Goal: Task Accomplishment & Management: Manage account settings

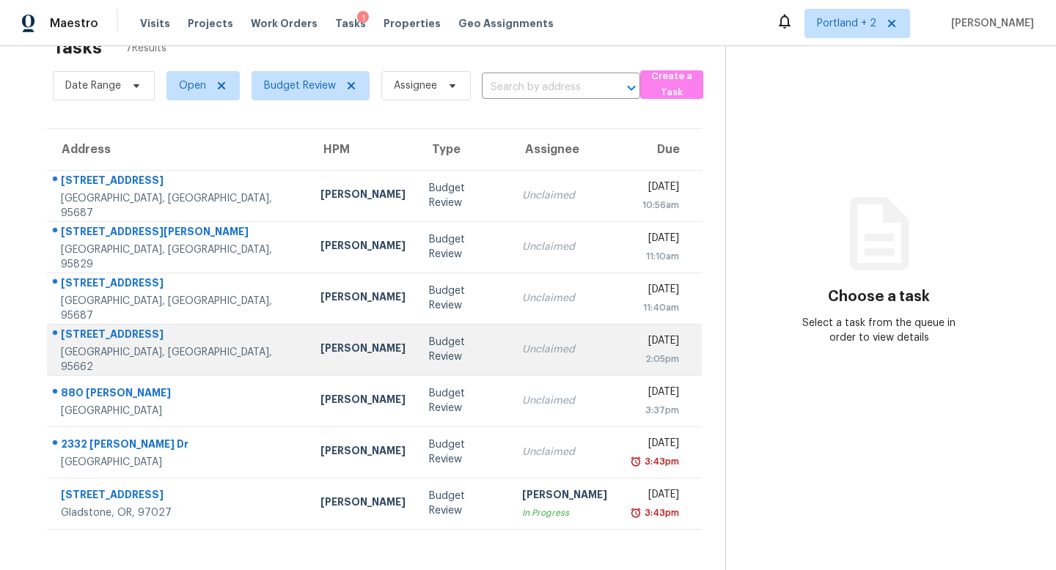
scroll to position [46, 0]
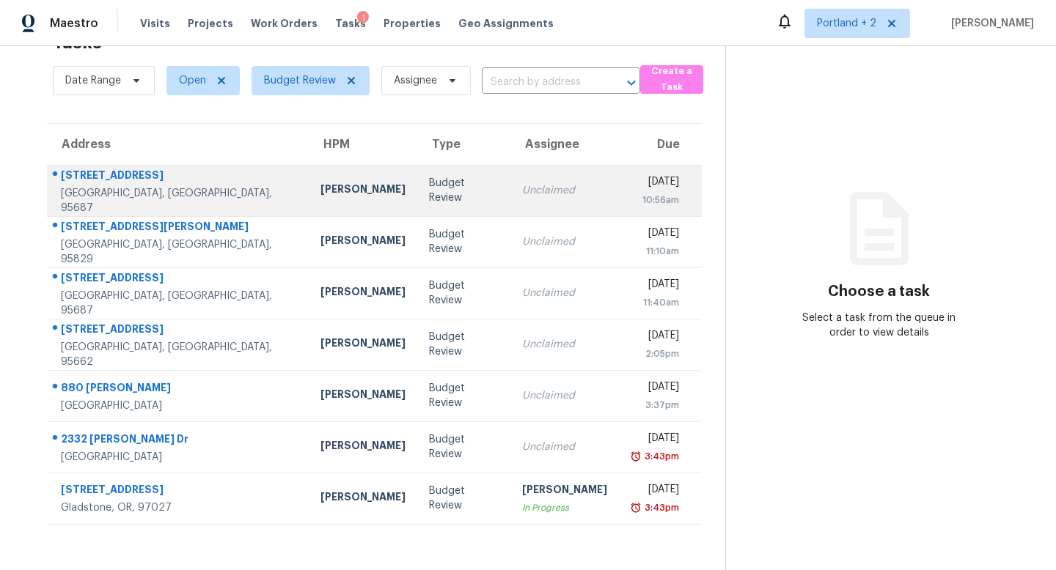
click at [417, 200] on td "Budget Review" at bounding box center [463, 190] width 93 height 51
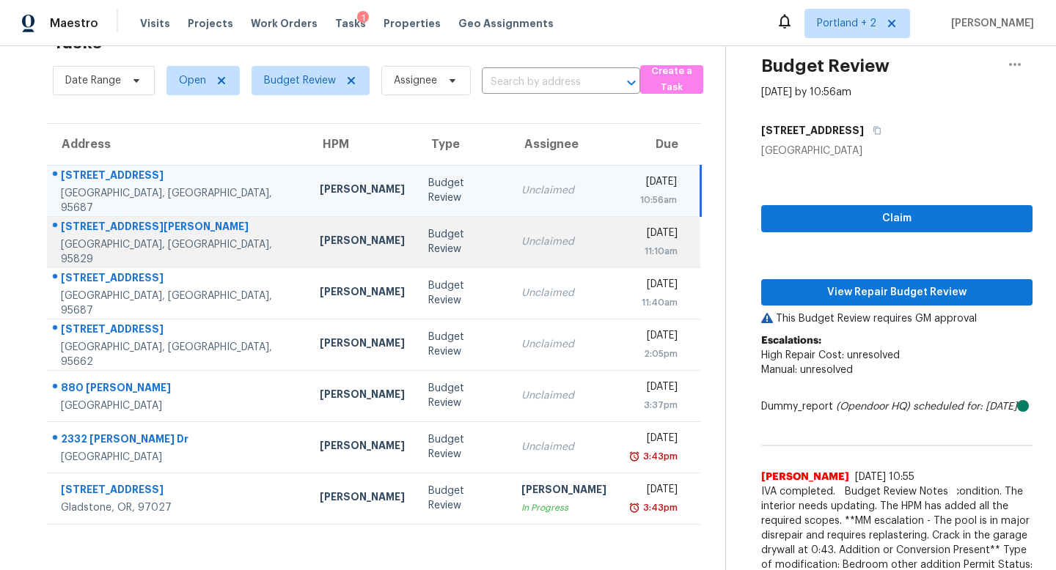
click at [337, 231] on td "[PERSON_NAME]" at bounding box center [362, 241] width 108 height 51
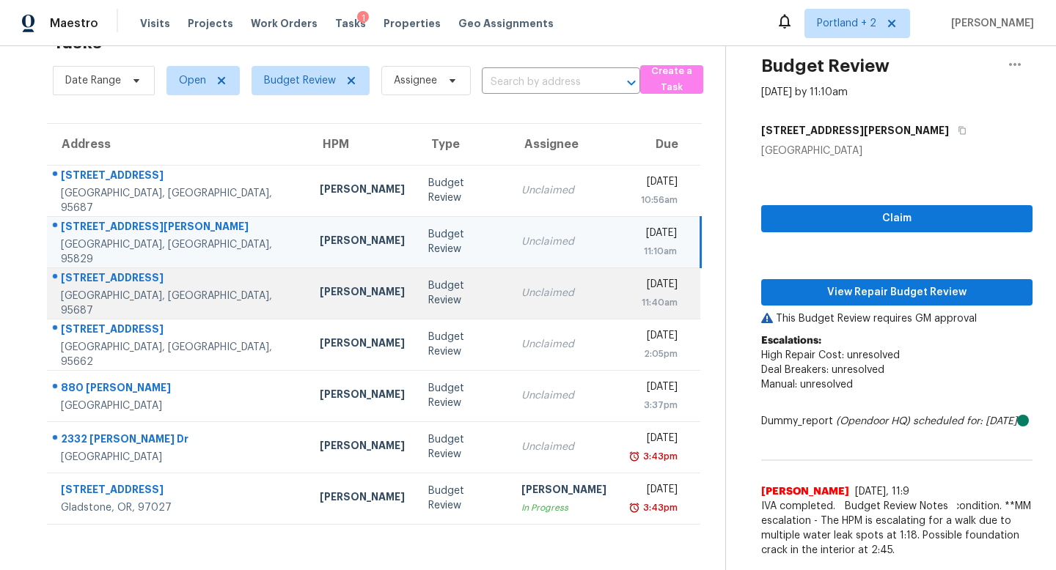
click at [329, 290] on td "Erwin Alberty" at bounding box center [362, 293] width 108 height 51
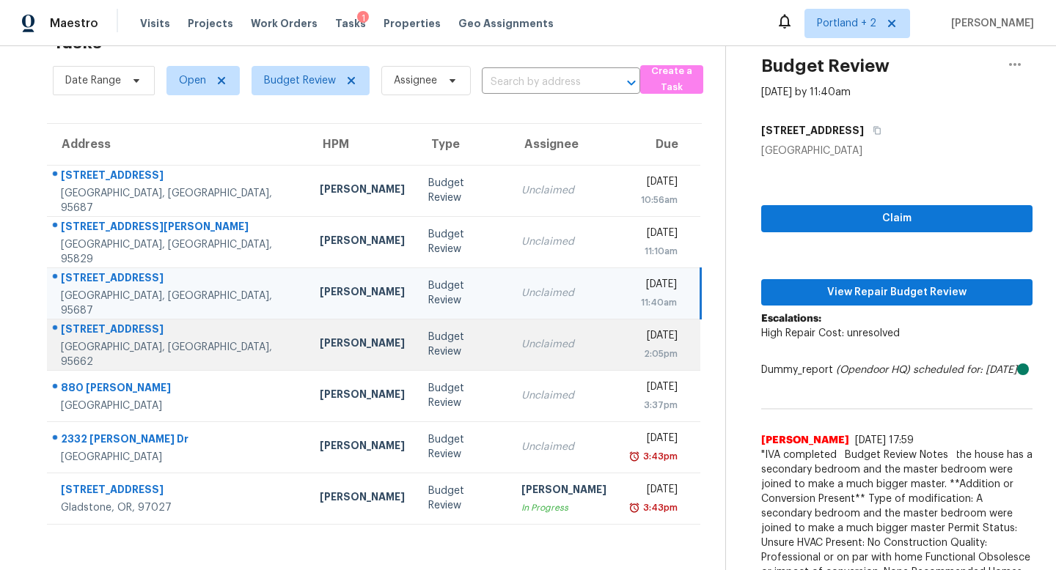
click at [320, 341] on div "Marcos Reyes" at bounding box center [362, 345] width 85 height 18
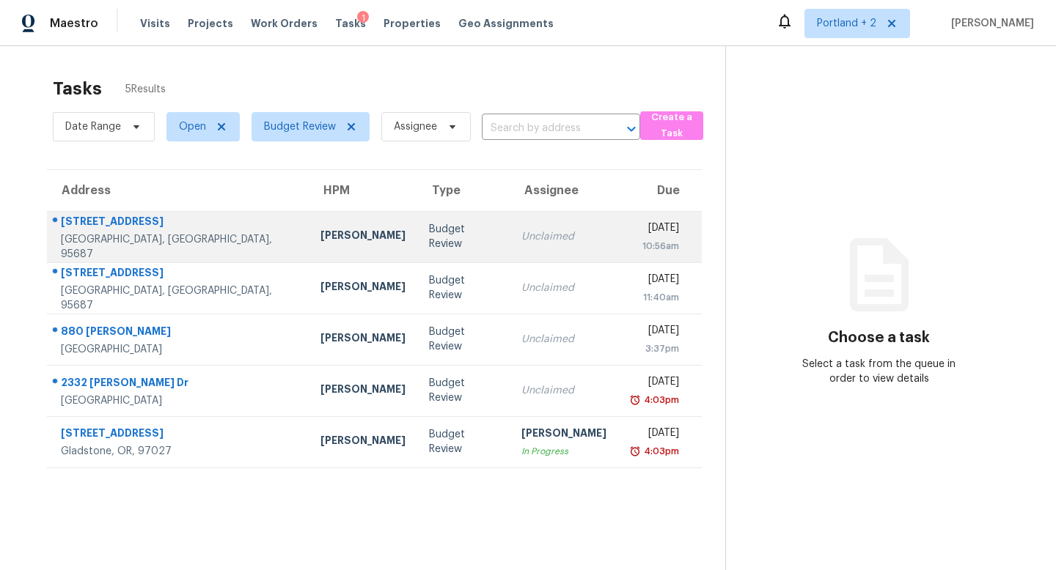
click at [207, 224] on div "124 Dover Way" at bounding box center [179, 223] width 236 height 18
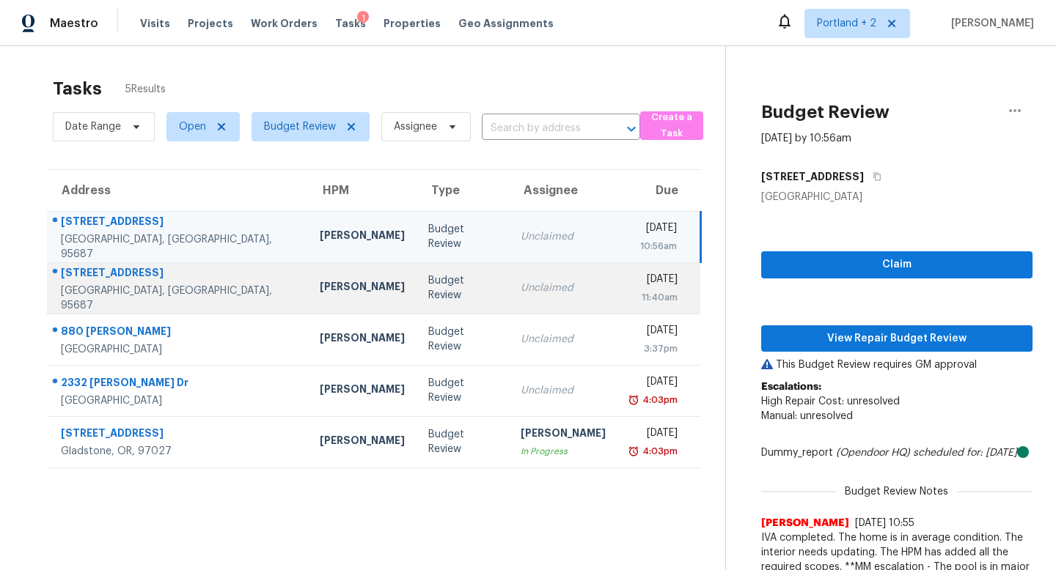
click at [557, 276] on td "Unclaimed" at bounding box center [563, 287] width 108 height 51
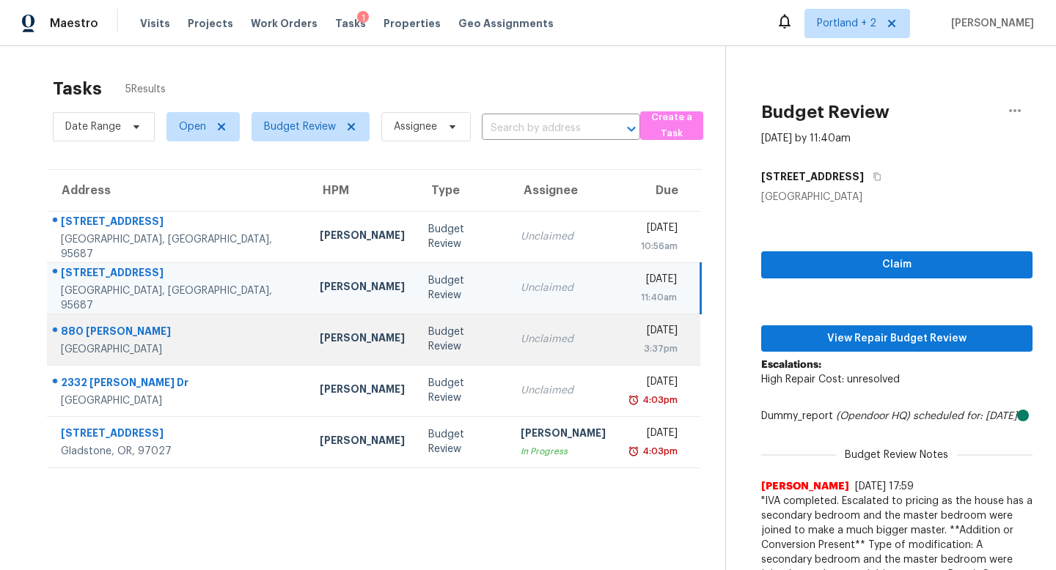
click at [527, 325] on td "Unclaimed" at bounding box center [563, 339] width 108 height 51
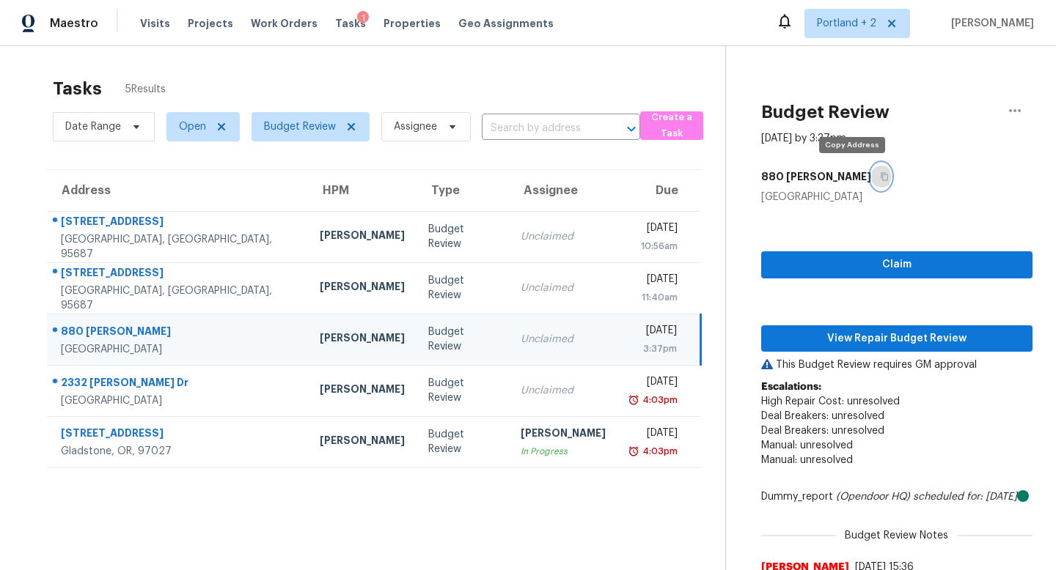
click at [880, 179] on icon "button" at bounding box center [884, 176] width 9 height 9
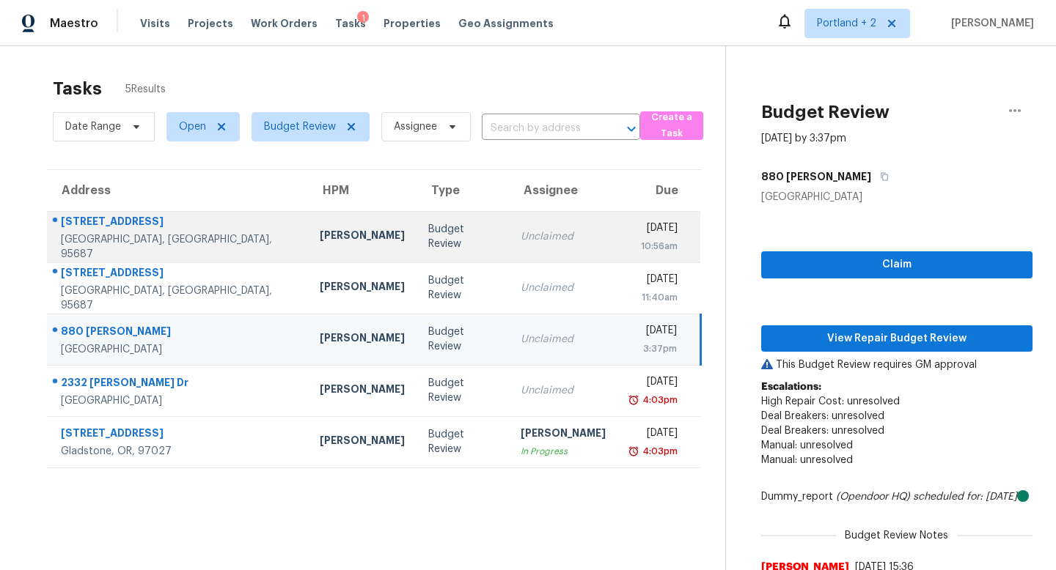
click at [308, 251] on td "[PERSON_NAME]" at bounding box center [362, 236] width 108 height 51
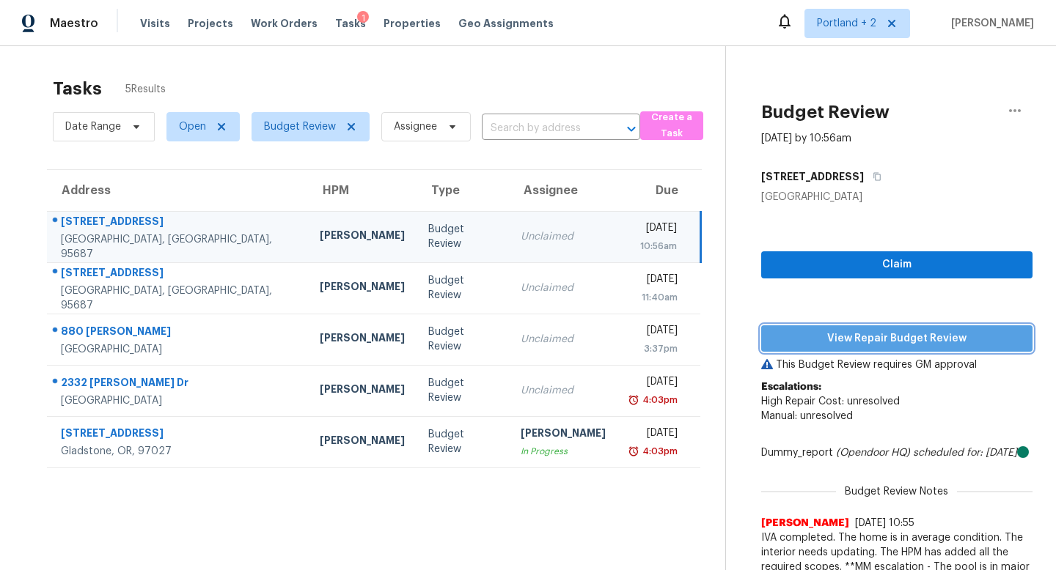
click at [947, 339] on span "View Repair Budget Review" at bounding box center [897, 339] width 248 height 18
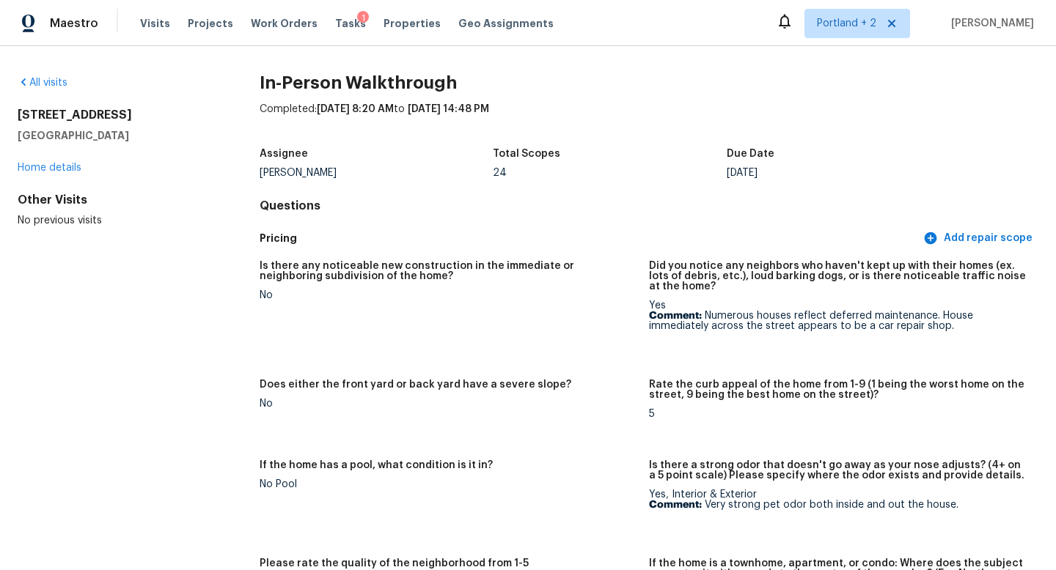
scroll to position [2619, 0]
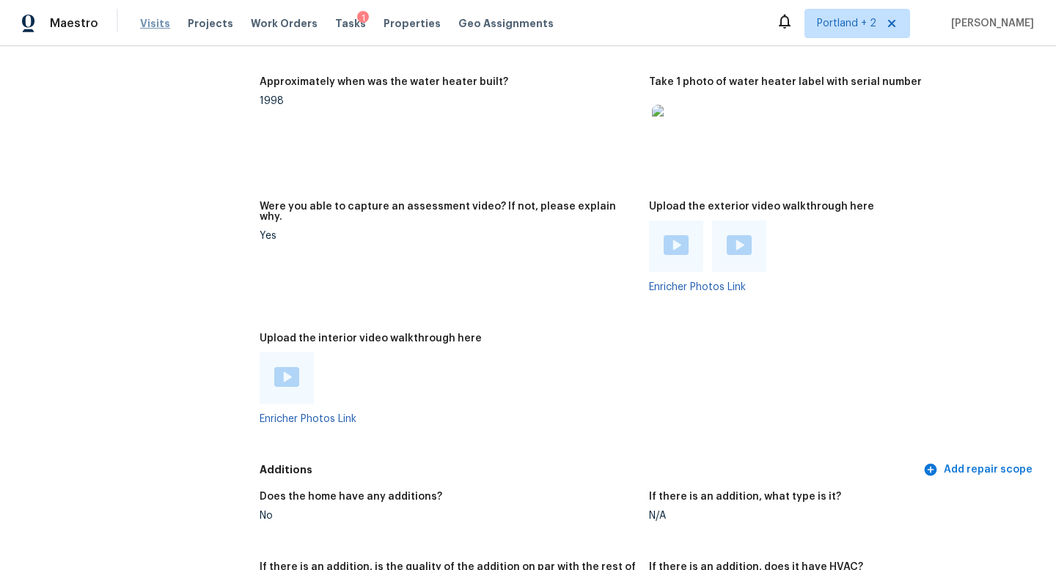
click at [144, 29] on span "Visits" at bounding box center [155, 23] width 30 height 15
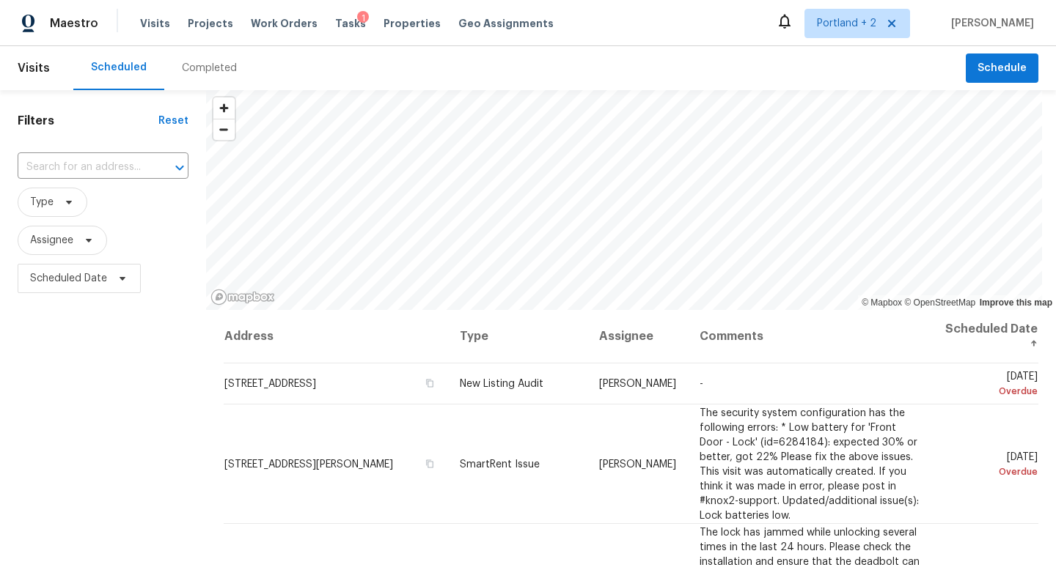
click at [190, 71] on div "Completed" at bounding box center [209, 68] width 55 height 15
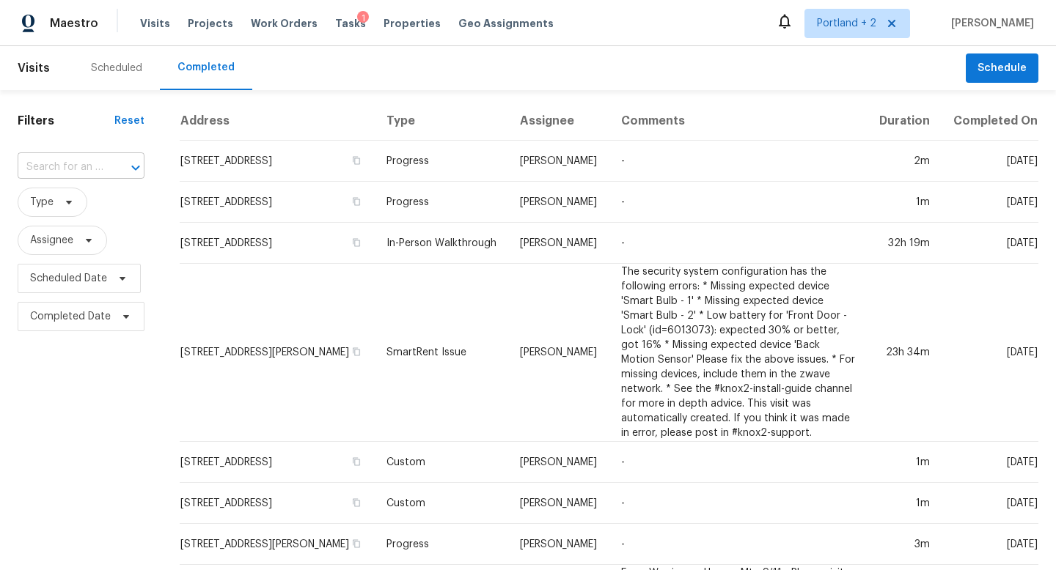
click at [111, 169] on div at bounding box center [125, 168] width 38 height 21
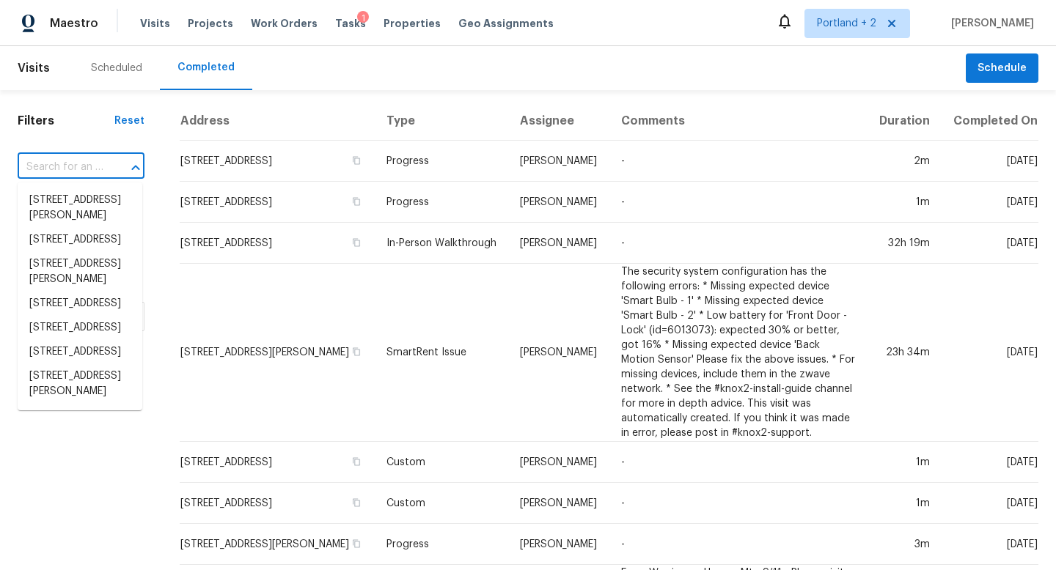
paste input "124 Dover Way, Vacaville, CA 95687"
type input "124 Dover Way, Vacaville, CA 95687"
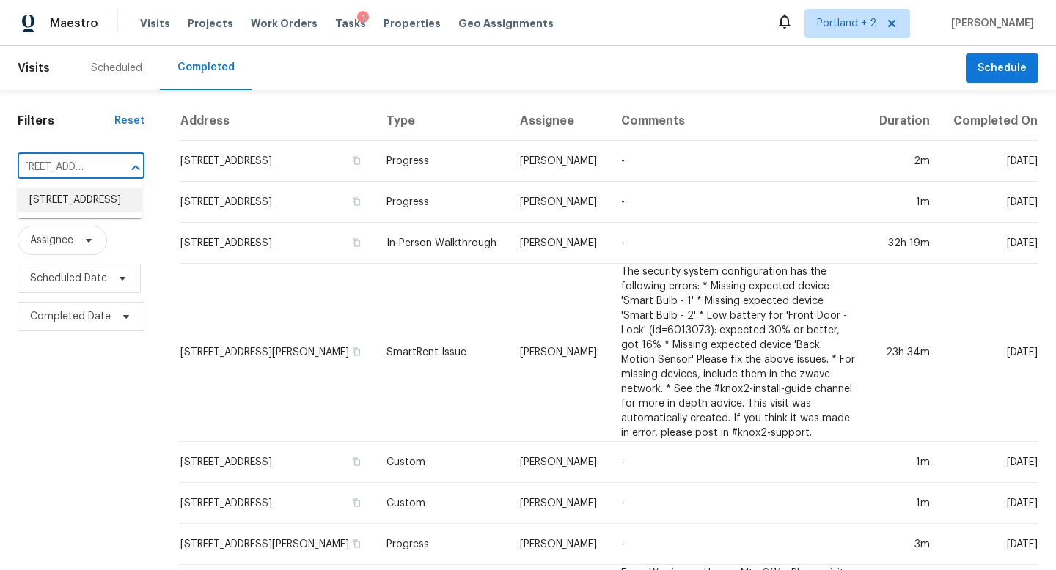
click at [76, 213] on li "124 Dover Way, Vacaville, CA 95687" at bounding box center [80, 200] width 125 height 24
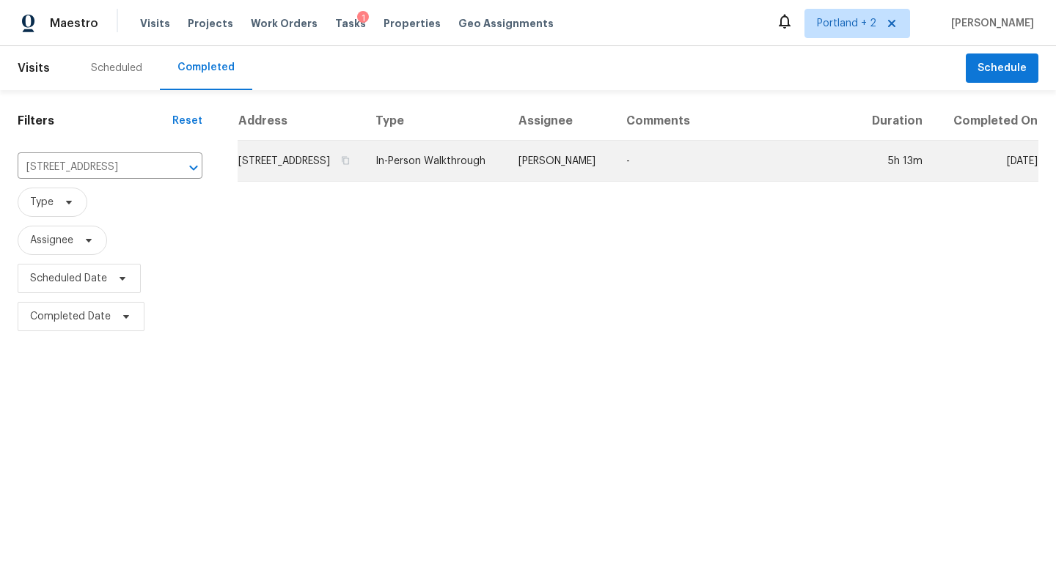
click at [309, 172] on td "124 Dover Way, Vacaville, CA 95687" at bounding box center [301, 161] width 126 height 41
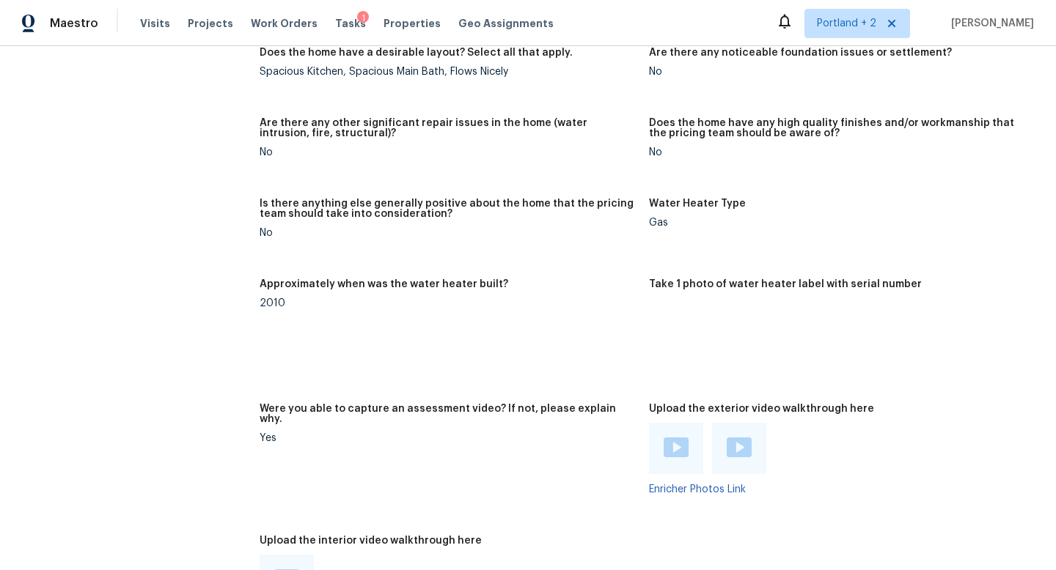
scroll to position [2958, 0]
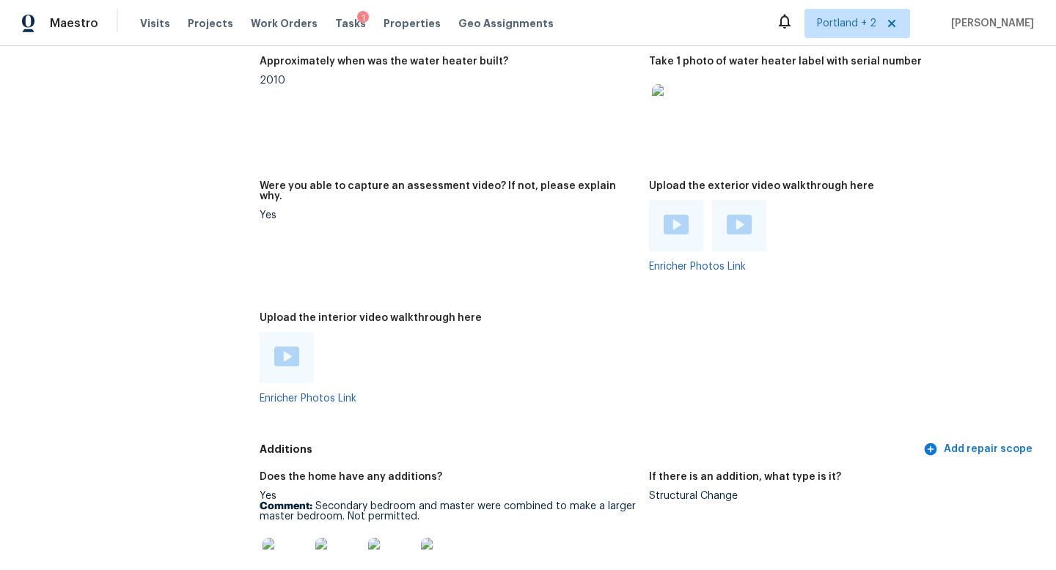
click at [674, 215] on img at bounding box center [675, 225] width 25 height 20
click at [739, 215] on img at bounding box center [738, 225] width 25 height 20
click at [161, 26] on span "Visits" at bounding box center [155, 23] width 30 height 15
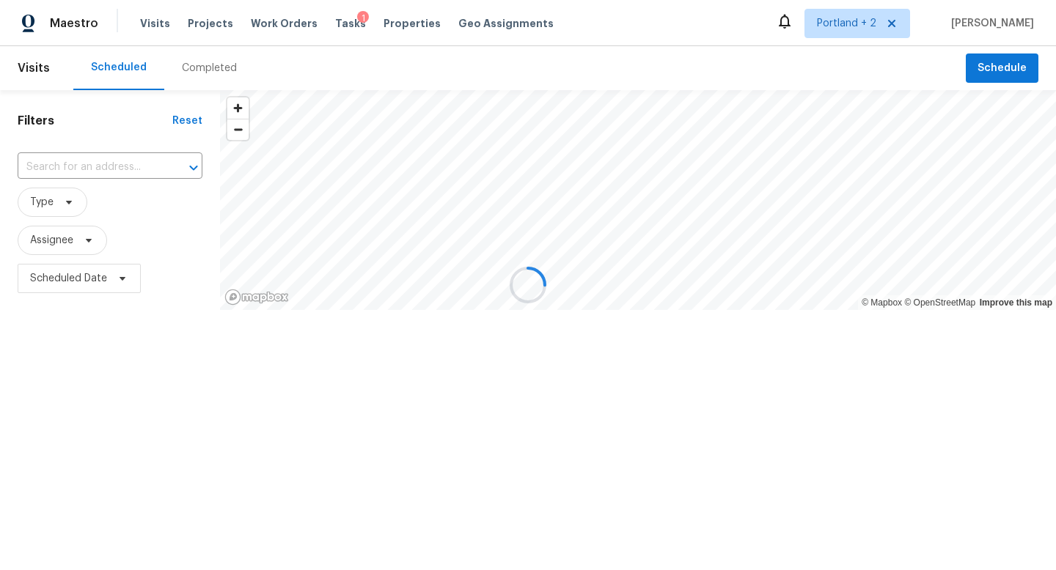
click at [222, 67] on div at bounding box center [528, 285] width 1056 height 570
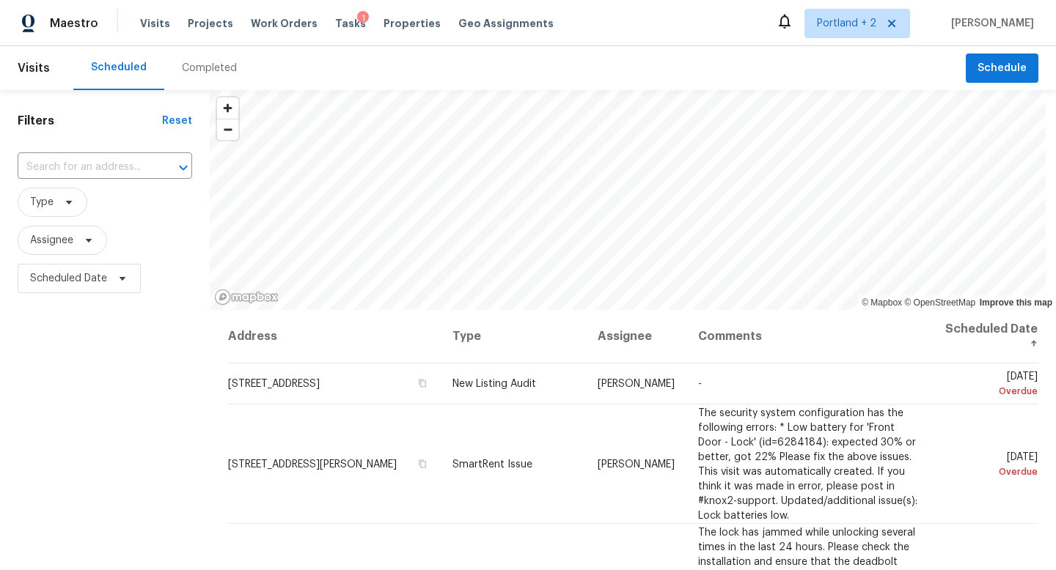
click at [222, 67] on div "Completed" at bounding box center [209, 68] width 55 height 15
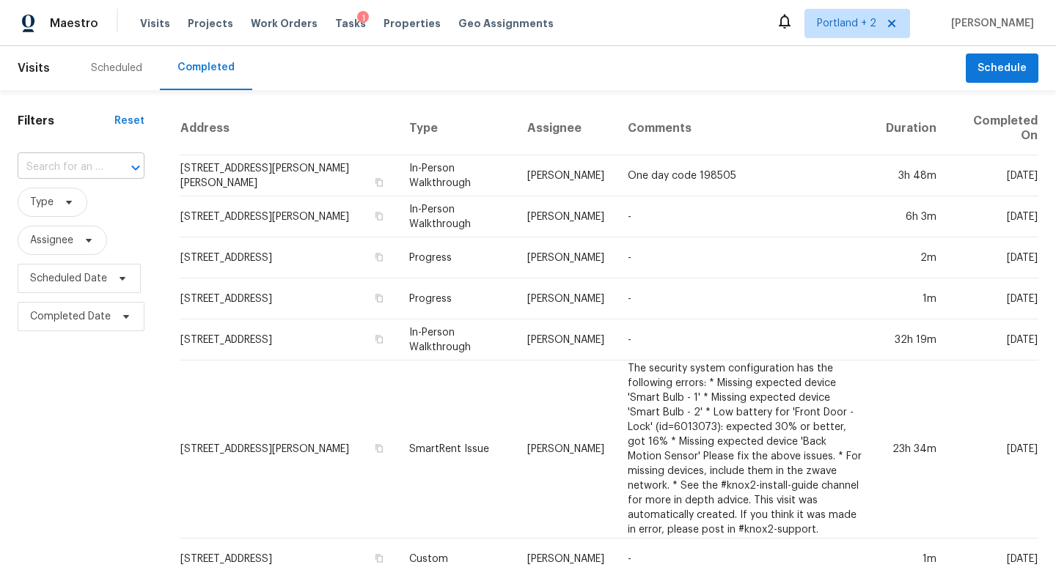
click at [112, 170] on div at bounding box center [125, 168] width 38 height 21
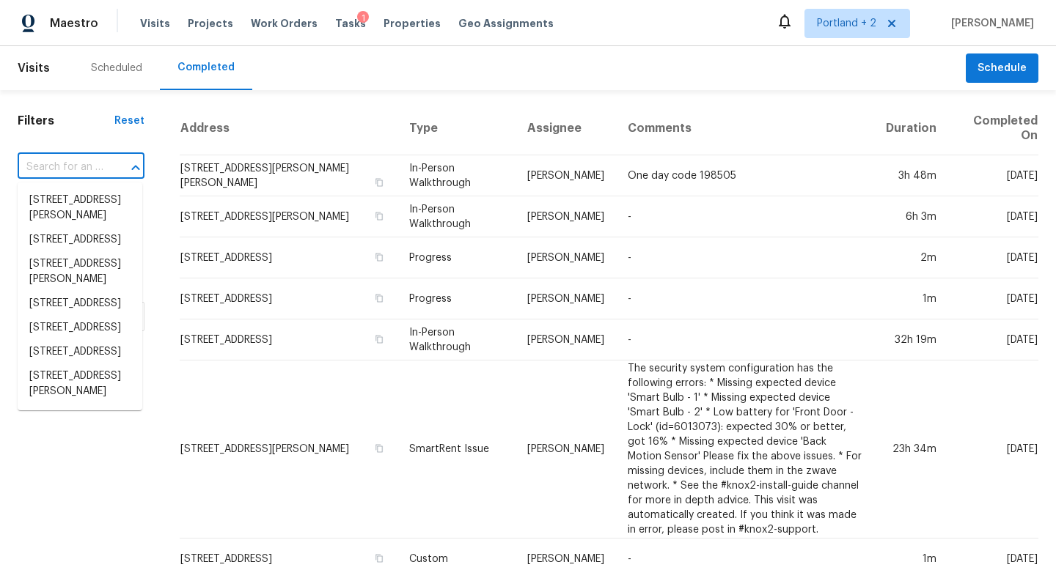
paste input "214 Albany Ave, Vacaville, CA 95687"
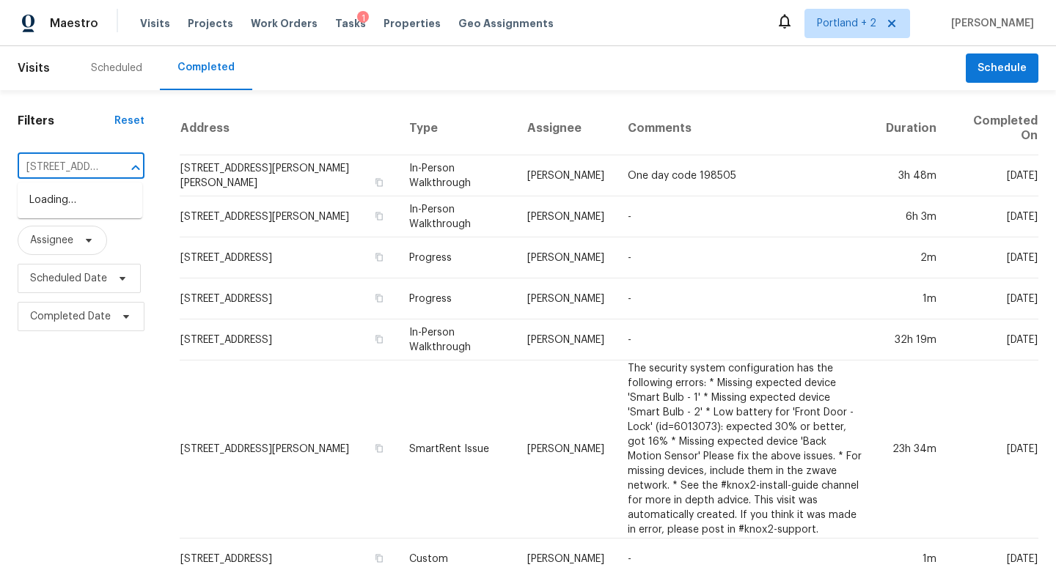
scroll to position [0, 97]
type input "214 Albany Ave, Vacaville, CA 95687"
click at [95, 206] on li "214 Albany Ave, Vacaville, CA 95687" at bounding box center [80, 200] width 125 height 24
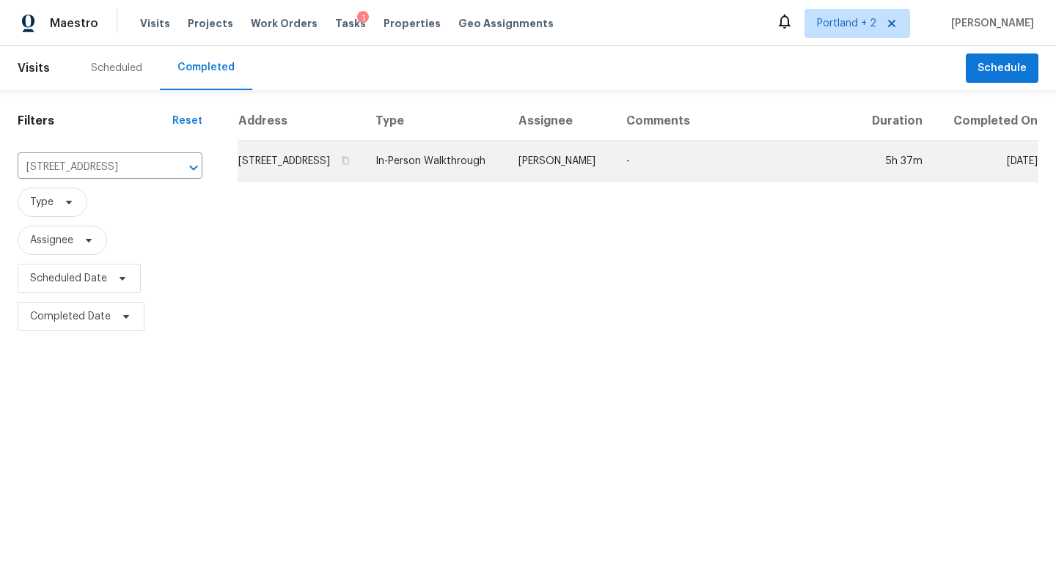
click at [306, 181] on td "214 Albany Ave, Vacaville, CA 95687" at bounding box center [301, 161] width 126 height 41
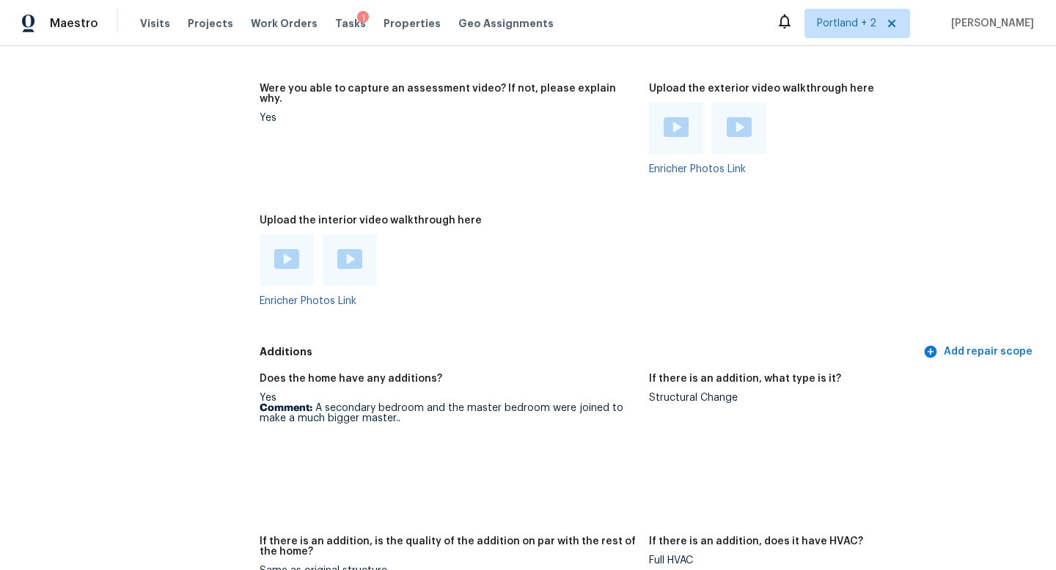
scroll to position [2770, 0]
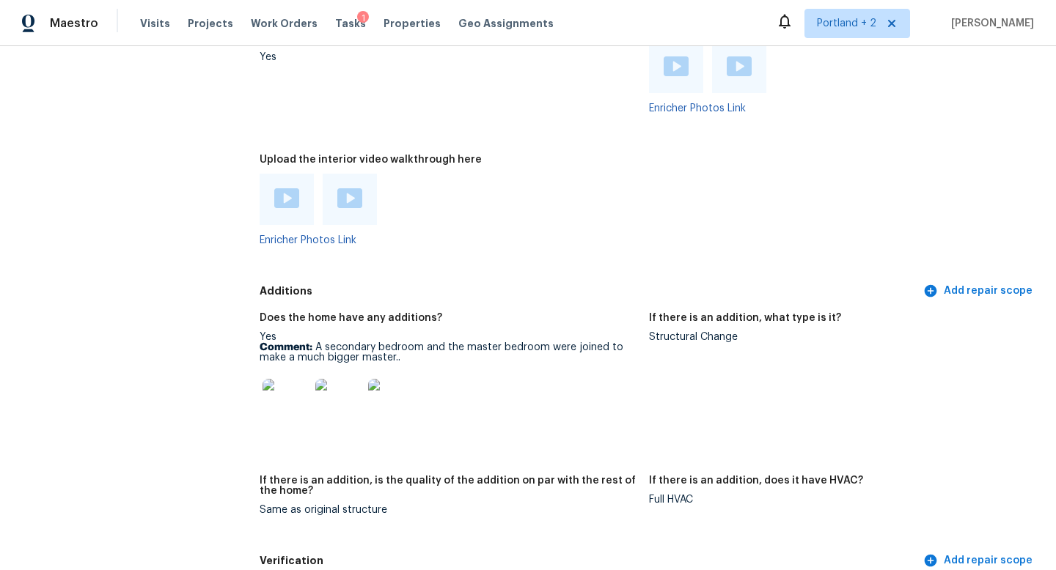
click at [276, 188] on img at bounding box center [286, 198] width 25 height 20
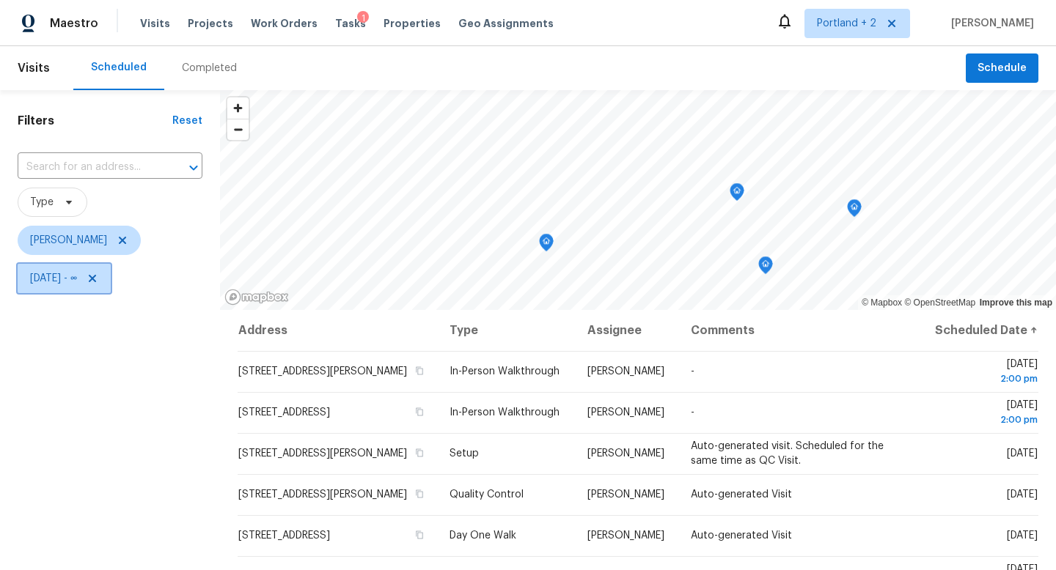
click at [74, 279] on span "[DATE] - ∞" at bounding box center [53, 278] width 47 height 15
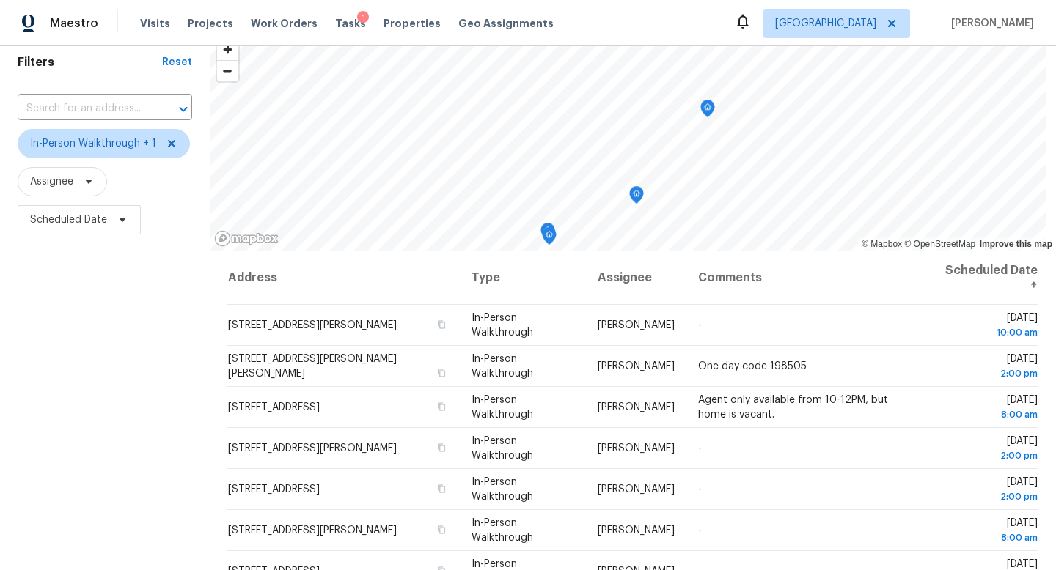
scroll to position [51, 0]
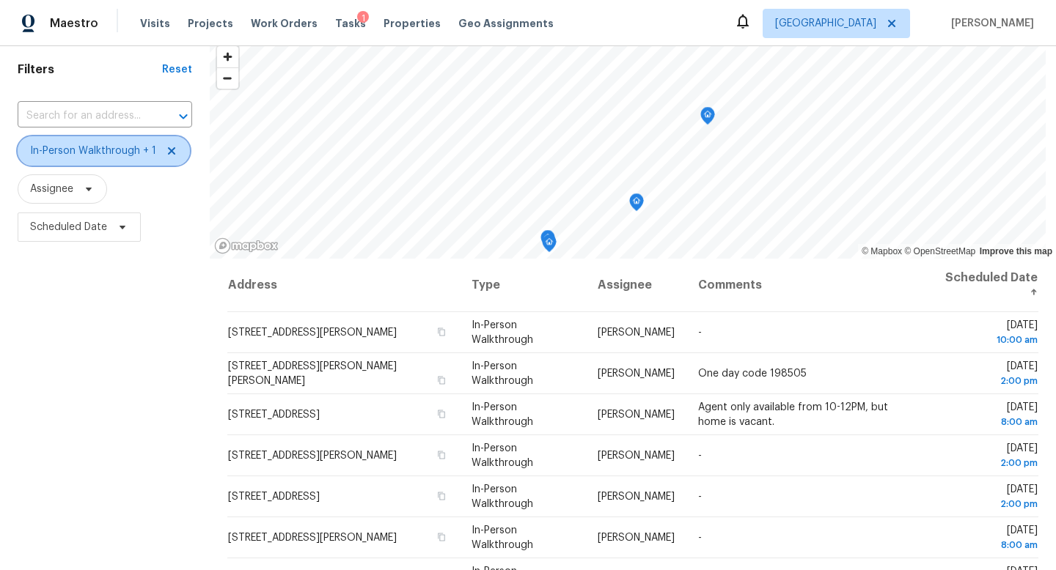
click at [93, 146] on span "In-Person Walkthrough + 1" at bounding box center [93, 151] width 126 height 15
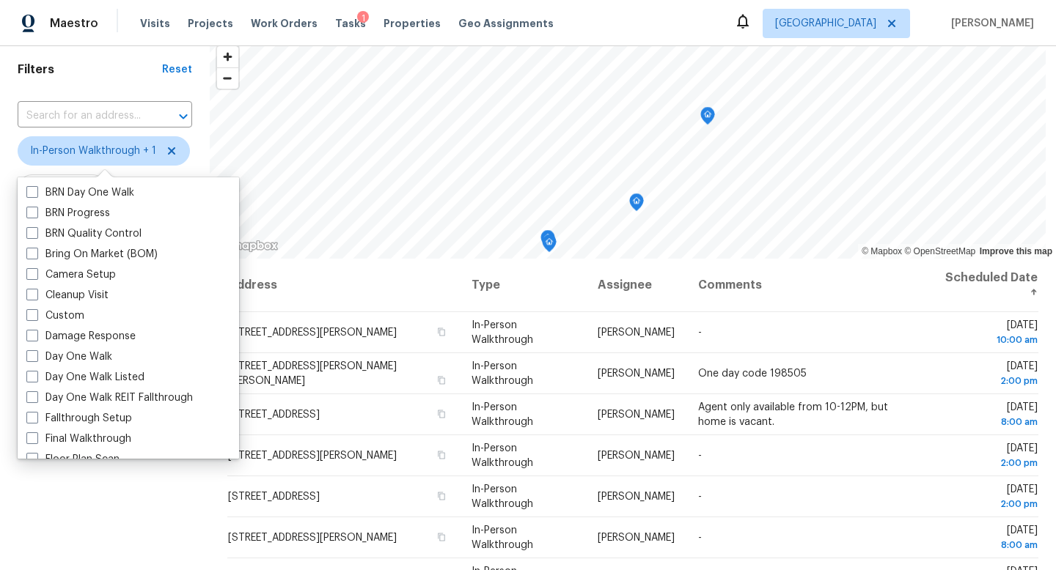
scroll to position [142, 0]
click at [55, 355] on label "Day One Walk" at bounding box center [69, 356] width 86 height 15
click at [36, 355] on input "Day One Walk" at bounding box center [31, 354] width 10 height 10
checkbox input "true"
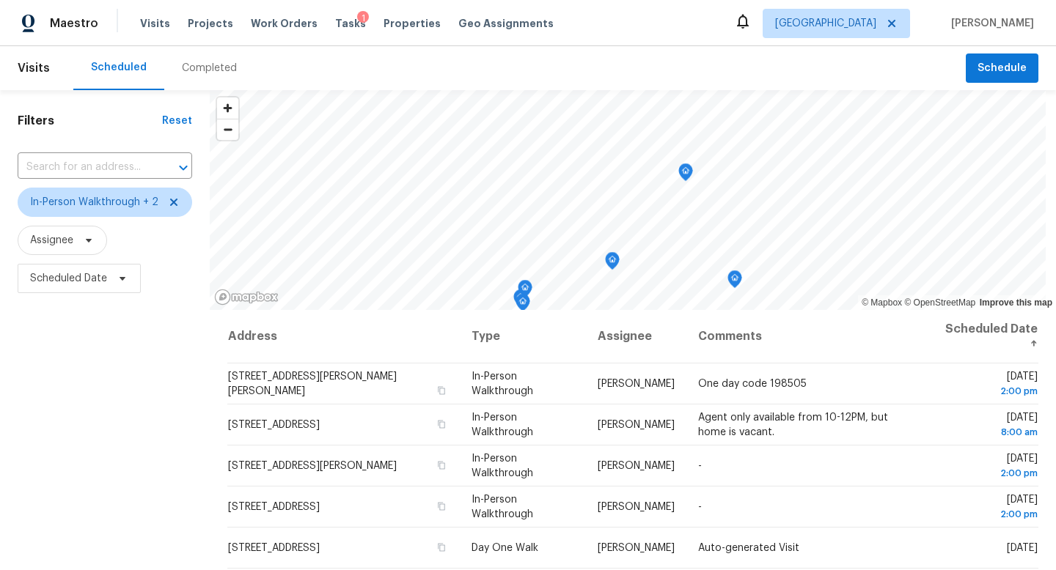
click at [52, 560] on div "Filters Reset ​ In-Person Walkthrough + 2 Assignee Scheduled Date" at bounding box center [105, 428] width 210 height 676
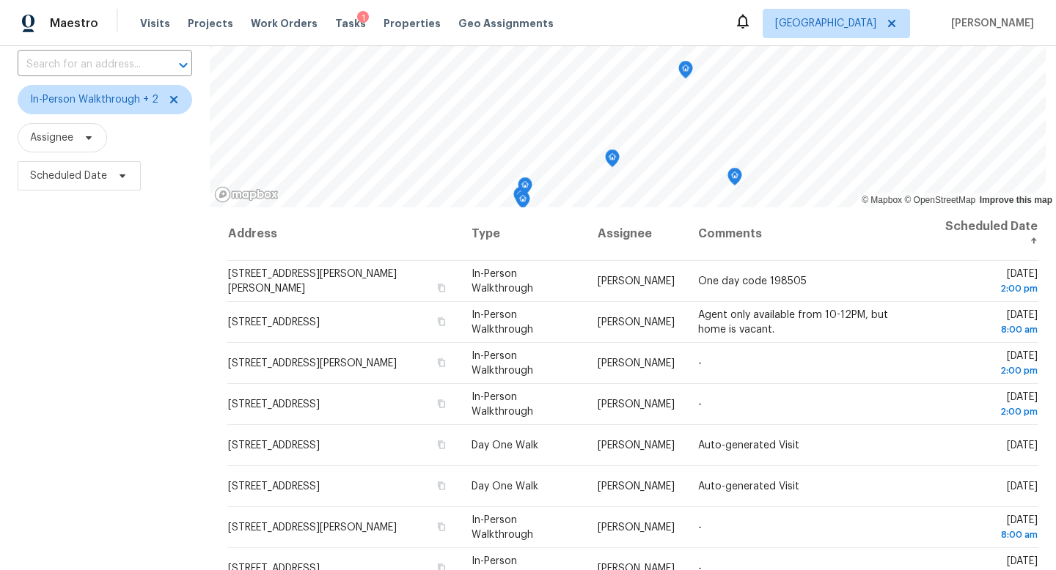
scroll to position [103, 0]
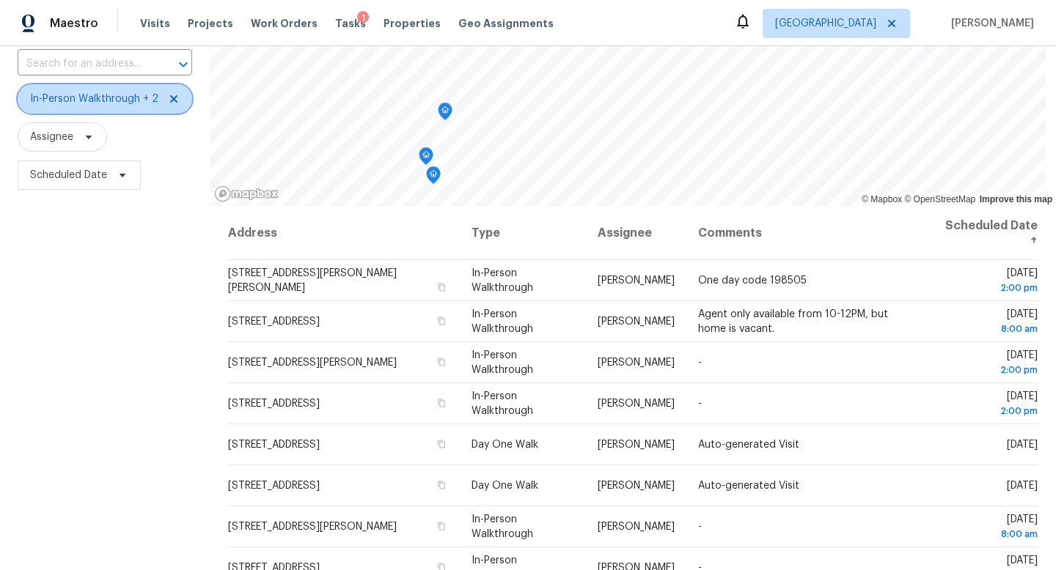
click at [114, 112] on span "In-Person Walkthrough + 2" at bounding box center [105, 98] width 174 height 29
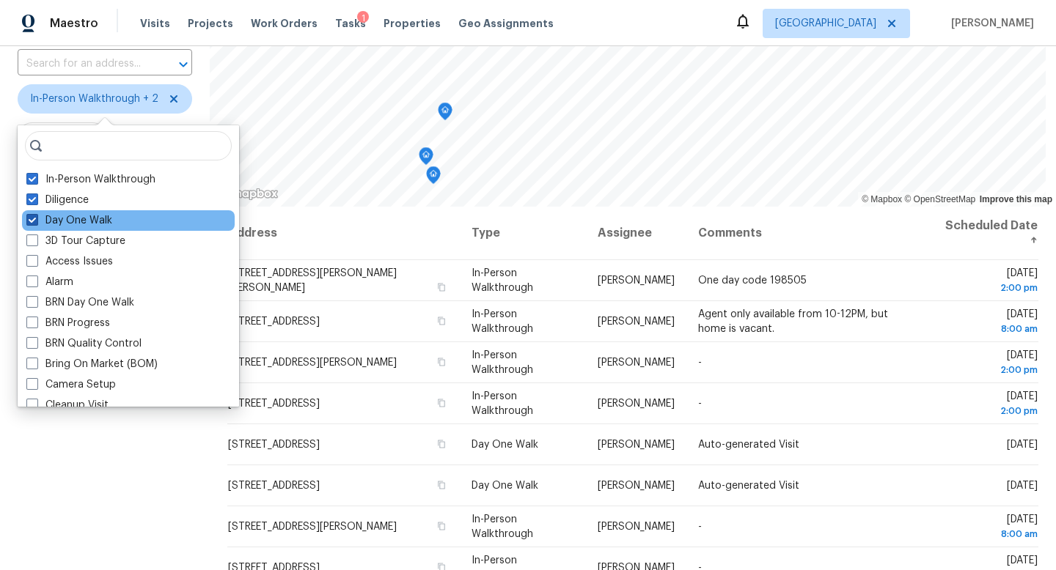
click at [34, 220] on span at bounding box center [32, 220] width 12 height 12
click at [34, 220] on input "Day One Walk" at bounding box center [31, 218] width 10 height 10
checkbox input "false"
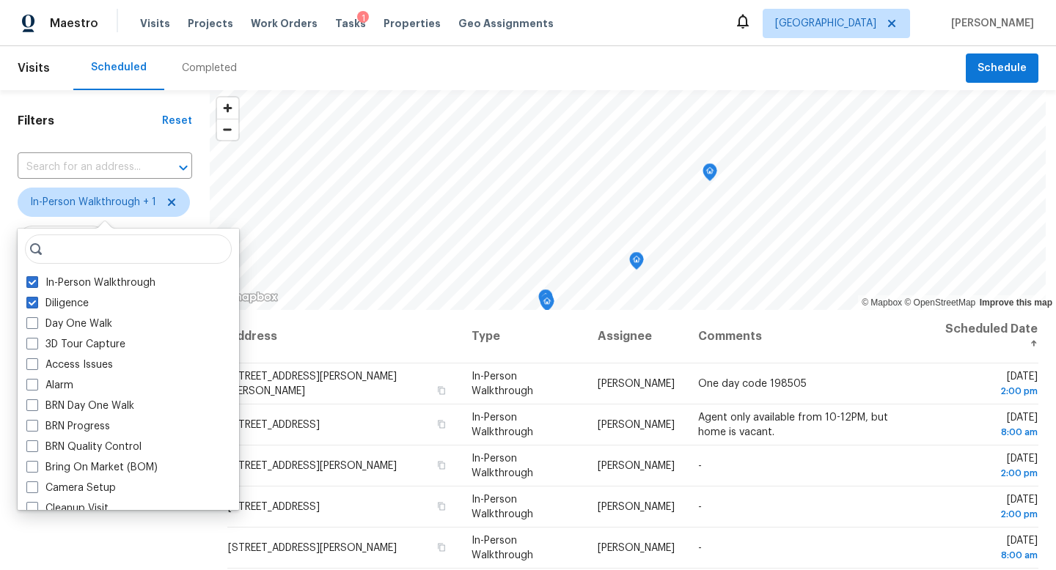
click at [73, 544] on div "Filters Reset ​ In-Person Walkthrough + 1 Assignee Scheduled Date" at bounding box center [105, 428] width 210 height 676
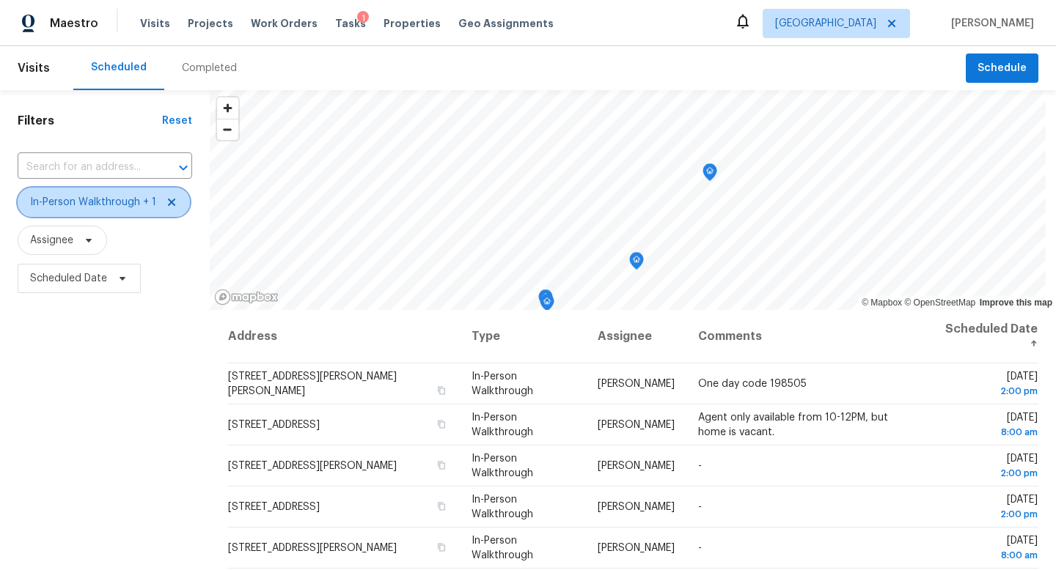
click at [93, 206] on span "In-Person Walkthrough + 1" at bounding box center [93, 202] width 126 height 15
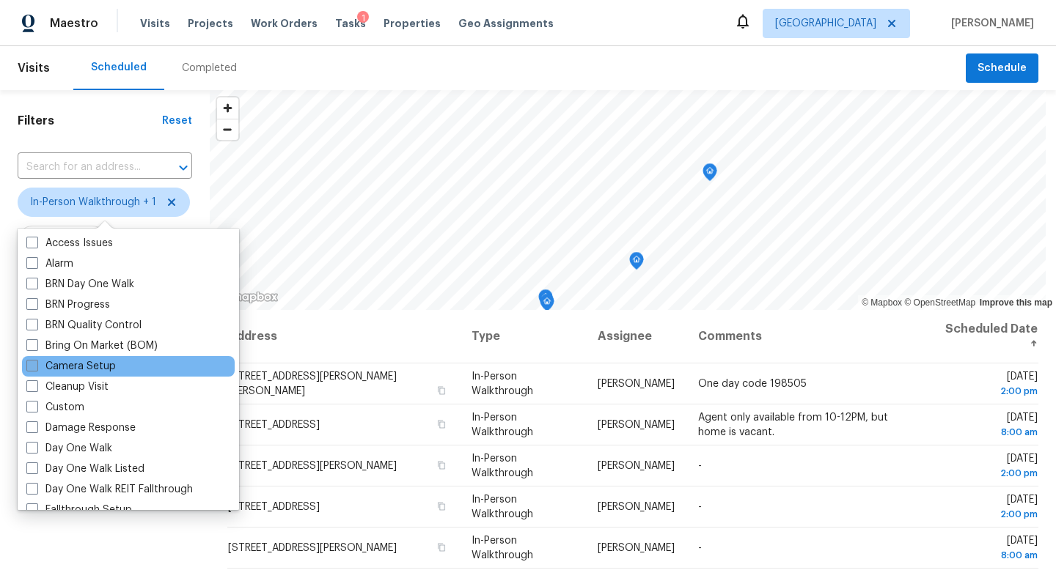
scroll to position [105, 0]
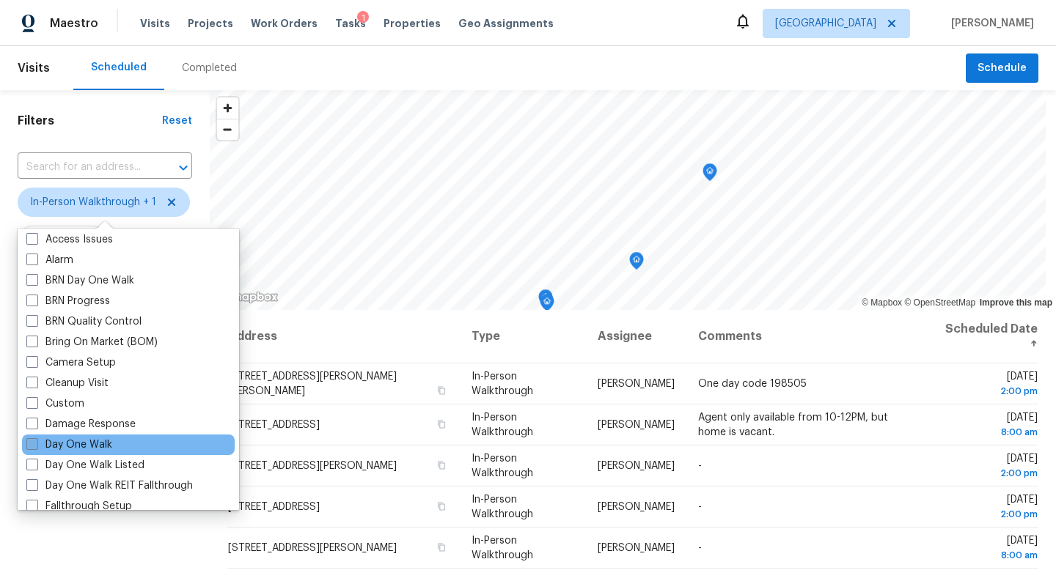
click at [87, 440] on label "Day One Walk" at bounding box center [69, 445] width 86 height 15
click at [36, 440] on input "Day One Walk" at bounding box center [31, 443] width 10 height 10
checkbox input "true"
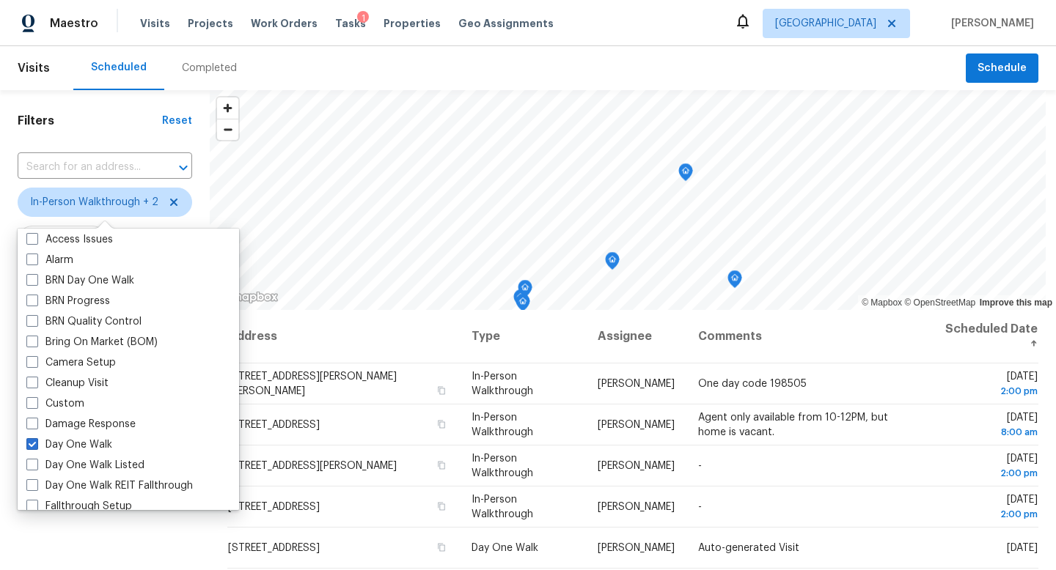
click at [86, 525] on div "Filters Reset ​ In-Person Walkthrough + 2 Assignee Scheduled Date" at bounding box center [105, 428] width 210 height 676
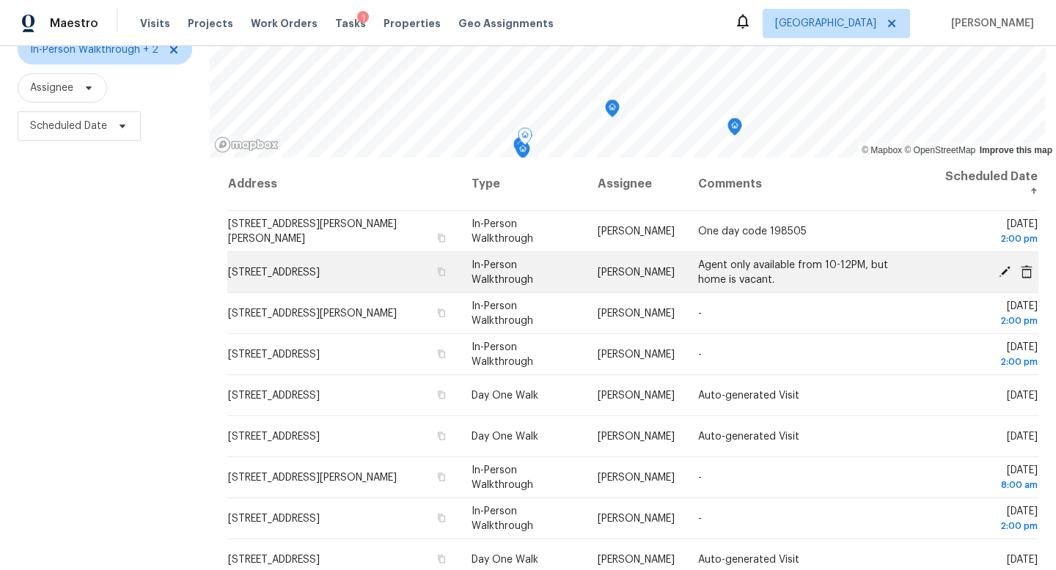
scroll to position [155, 0]
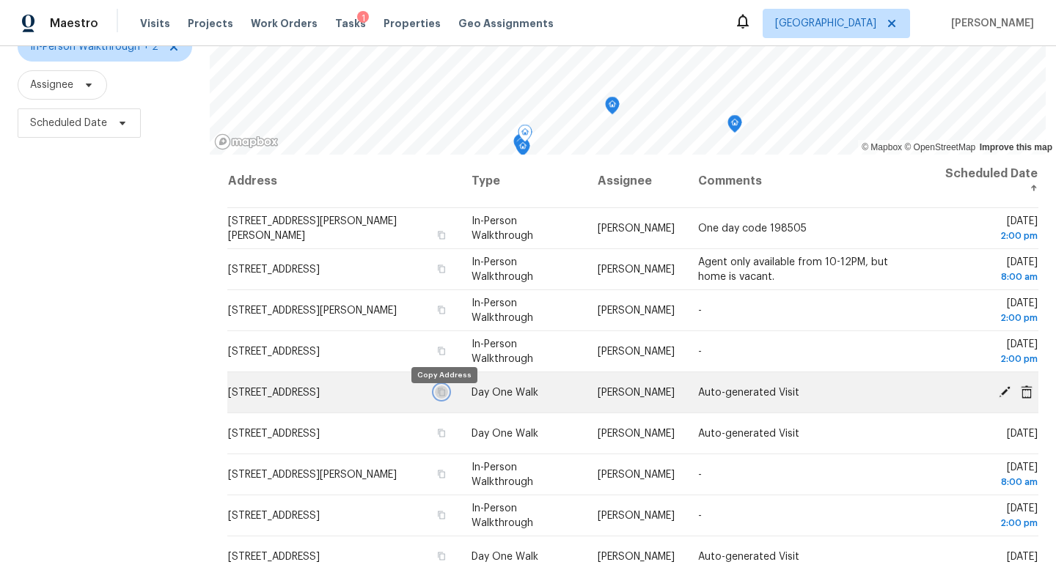
click at [441, 396] on icon "button" at bounding box center [441, 392] width 7 height 8
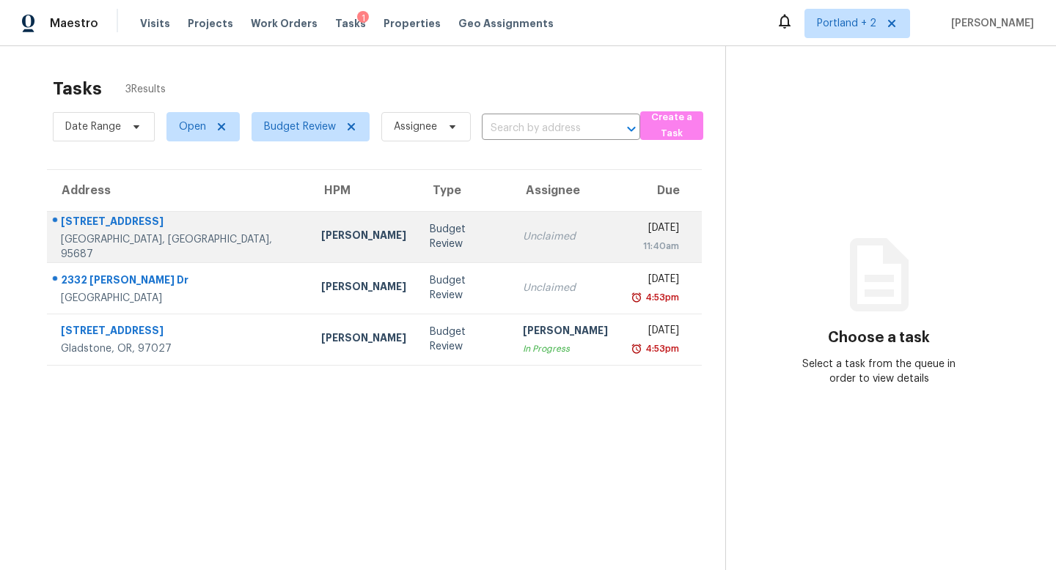
click at [309, 234] on td "[PERSON_NAME]" at bounding box center [363, 236] width 108 height 51
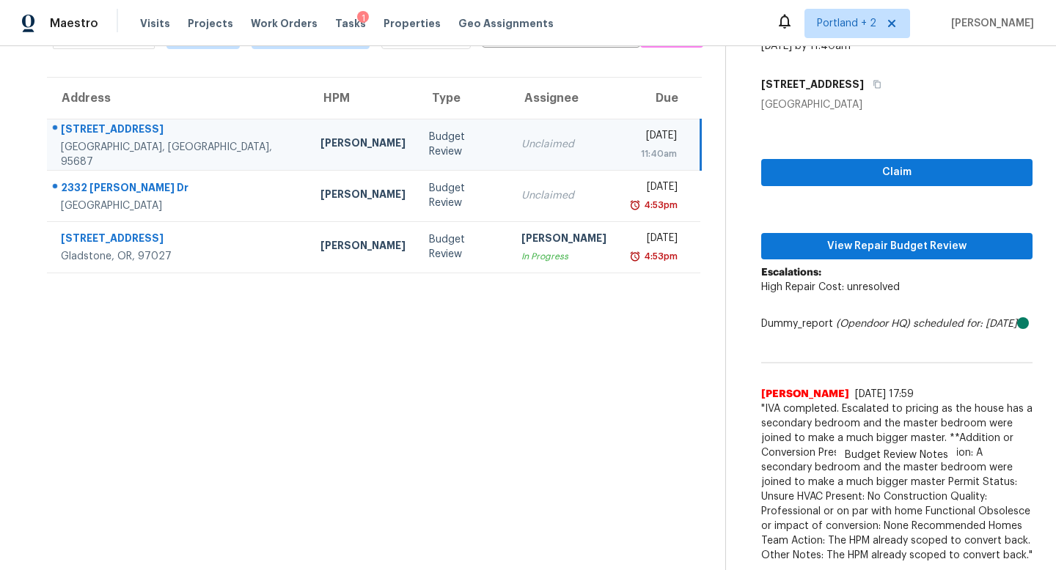
scroll to position [107, 0]
click at [892, 238] on span "View Repair Budget Review" at bounding box center [897, 247] width 248 height 18
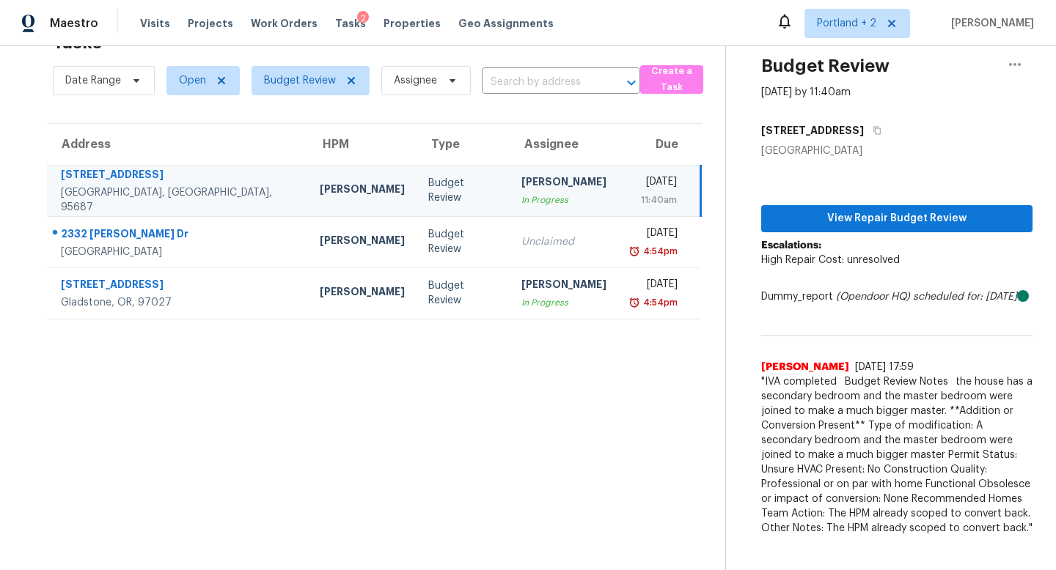
scroll to position [46, 0]
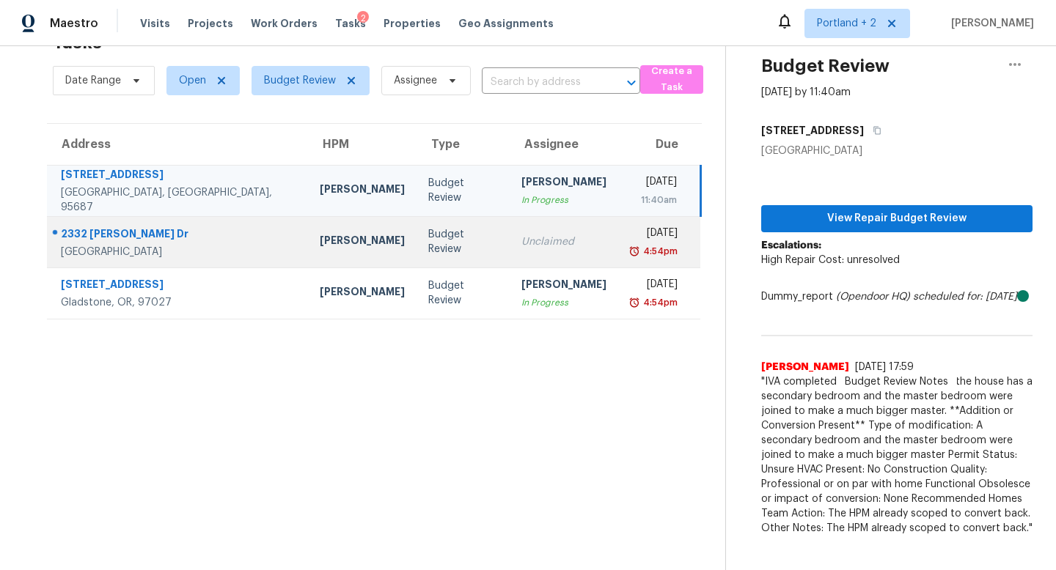
click at [428, 248] on div "Budget Review" at bounding box center [462, 241] width 69 height 29
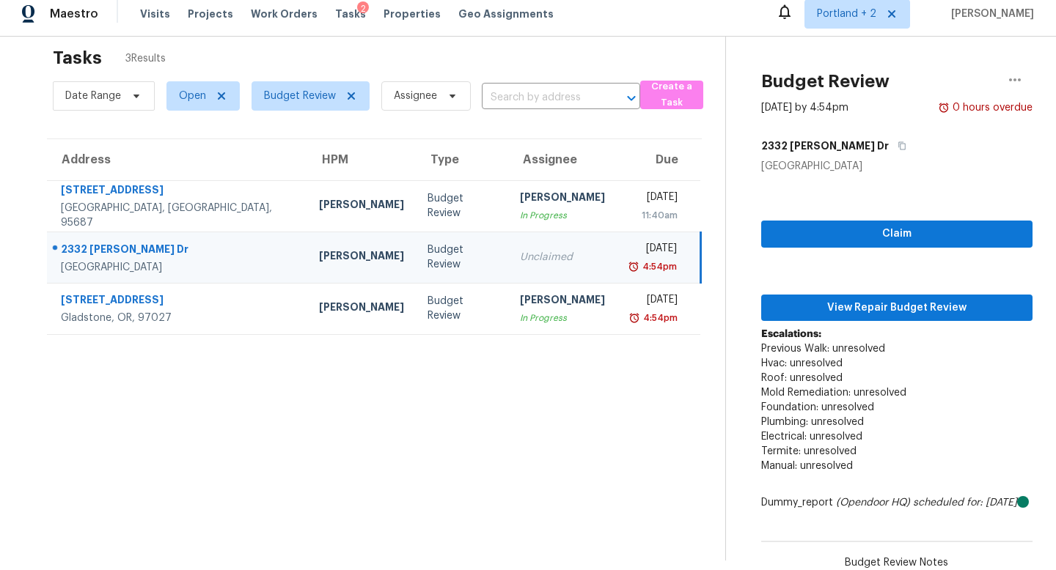
scroll to position [0, 0]
